Goal: Complete application form

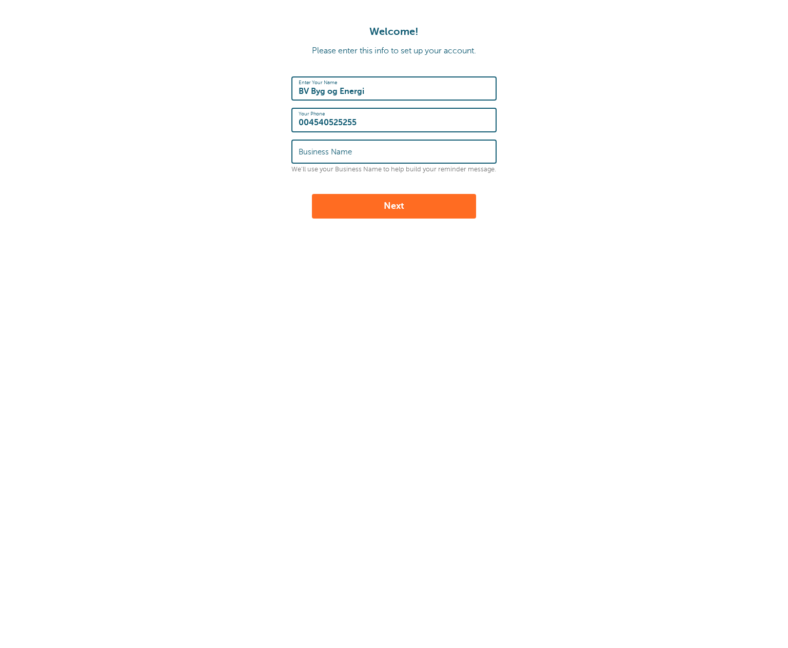
click at [413, 154] on input "Business Name" at bounding box center [394, 152] width 191 height 22
click at [565, 124] on form "Enter Your Name BV Byg og Energi Your Phone 004540525255 Business Name We'll us…" at bounding box center [393, 147] width 767 height 142
click at [470, 146] on input "Business Name" at bounding box center [394, 152] width 191 height 22
type input "BV Energi"
drag, startPoint x: 372, startPoint y: 93, endPoint x: 297, endPoint y: 76, distance: 77.8
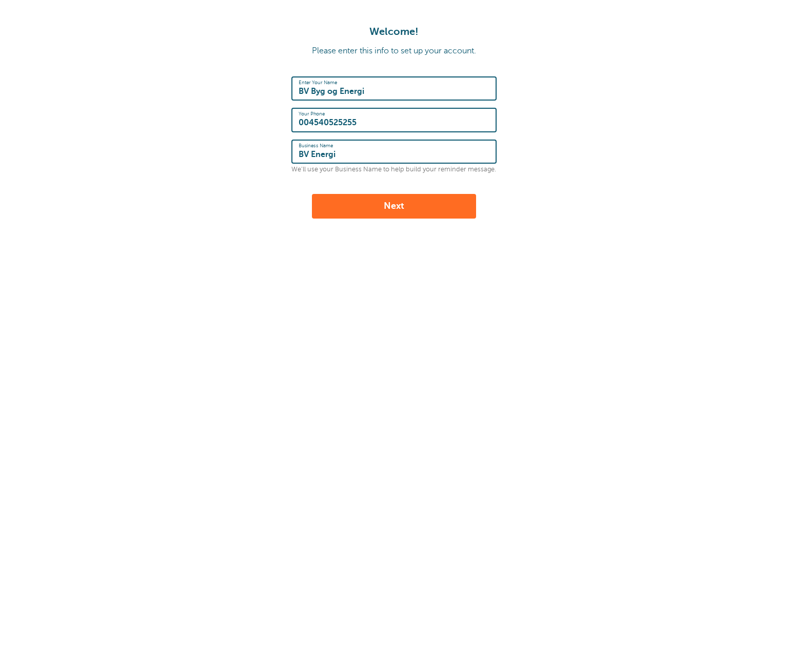
click at [289, 84] on form "Enter Your Name BV Byg og Energi Your Phone 004540525255 Business Name BV Energ…" at bounding box center [393, 147] width 767 height 142
type input "Brian Vesterå"
drag, startPoint x: 584, startPoint y: 93, endPoint x: 584, endPoint y: 98, distance: 5.7
click at [584, 94] on form "Enter Your Name Brian Vesterå Your Phone 004540525255 Business Name BV Energi W…" at bounding box center [393, 147] width 767 height 142
drag, startPoint x: 387, startPoint y: 203, endPoint x: 412, endPoint y: 218, distance: 28.5
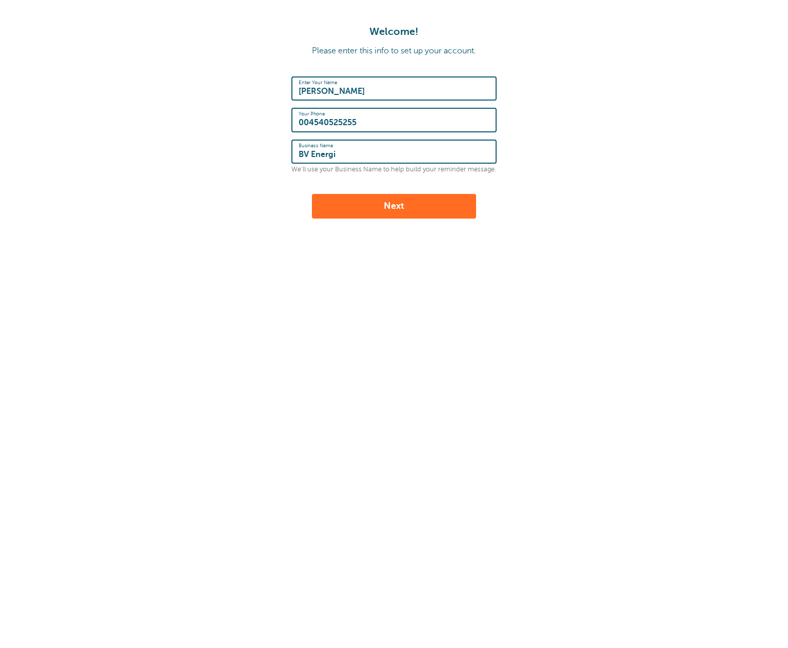
click at [387, 204] on button "Next" at bounding box center [394, 206] width 164 height 25
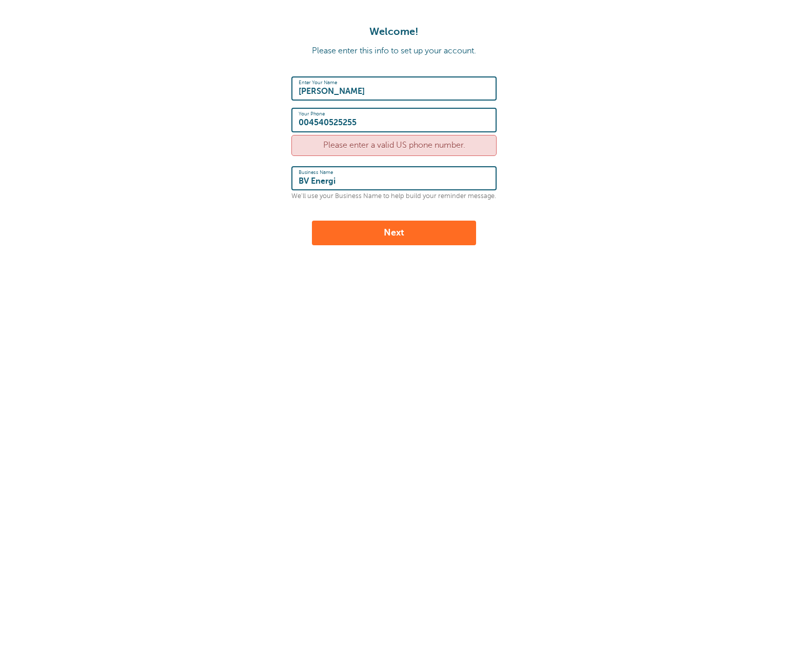
click at [441, 229] on button "Next" at bounding box center [394, 233] width 164 height 25
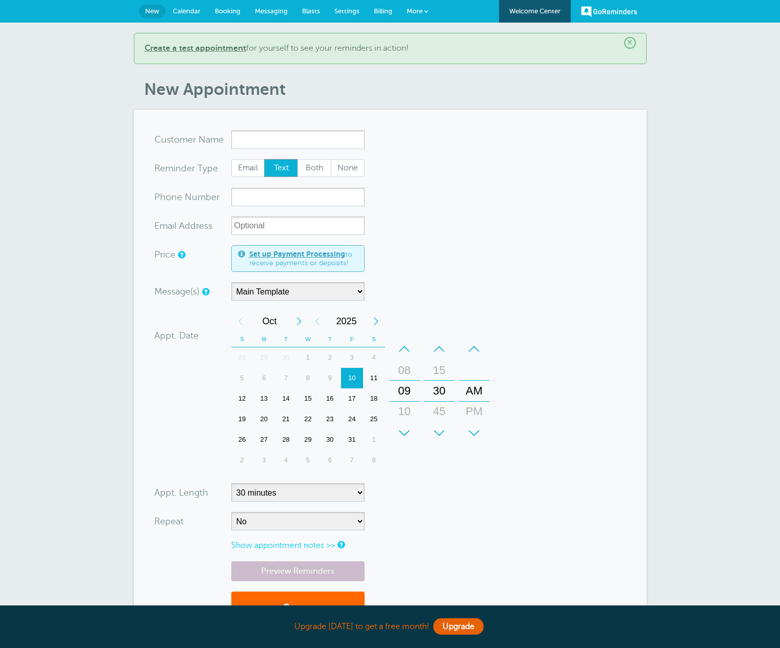
click at [536, 11] on link "Welcome Center" at bounding box center [535, 11] width 72 height 23
